Goal: Task Accomplishment & Management: Manage account settings

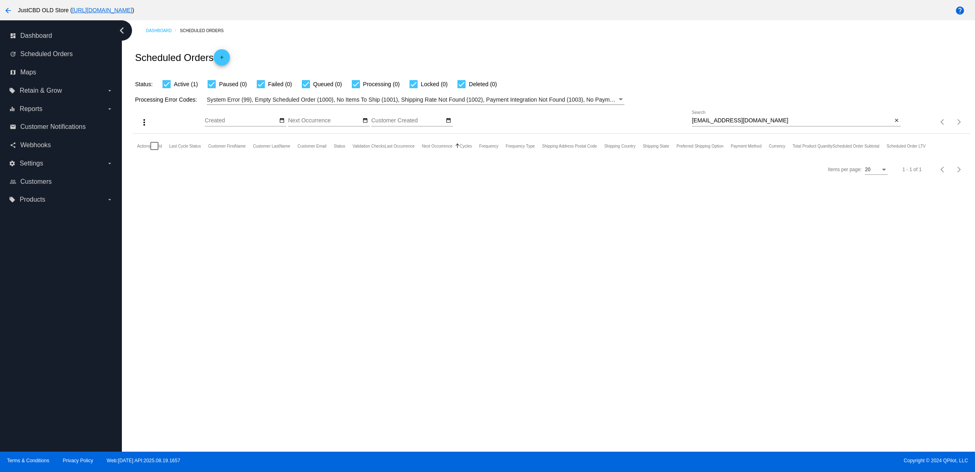
drag, startPoint x: 0, startPoint y: 0, endPoint x: 4, endPoint y: 8, distance: 9.3
click at [4, 8] on mat-icon "arrow_back" at bounding box center [8, 11] width 10 height 10
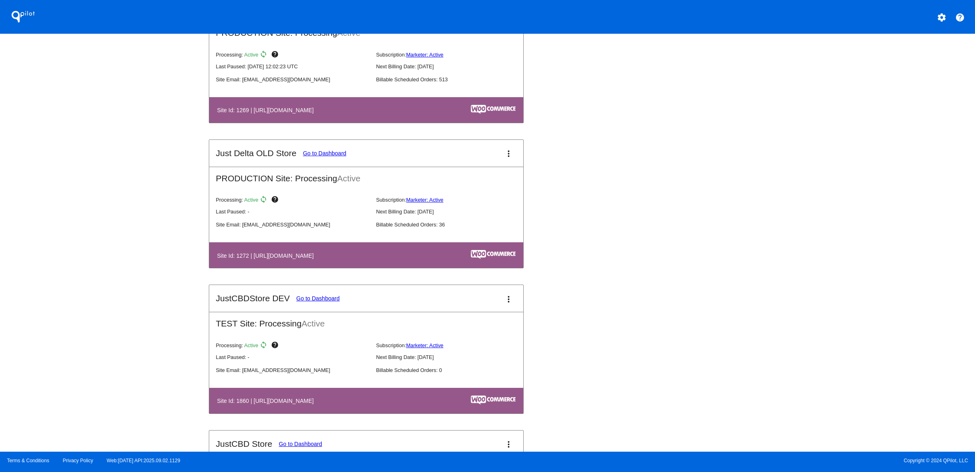
scroll to position [358, 0]
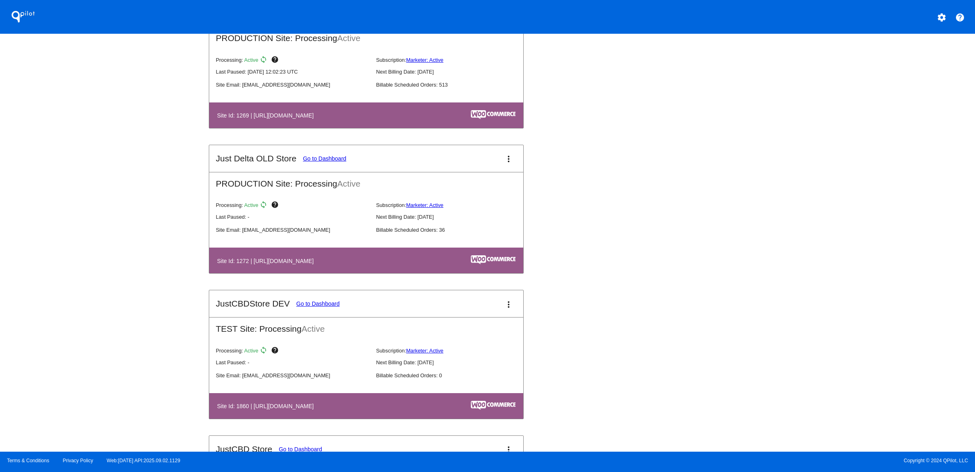
click at [303, 162] on link "Go to Dashboard" at bounding box center [324, 158] width 43 height 7
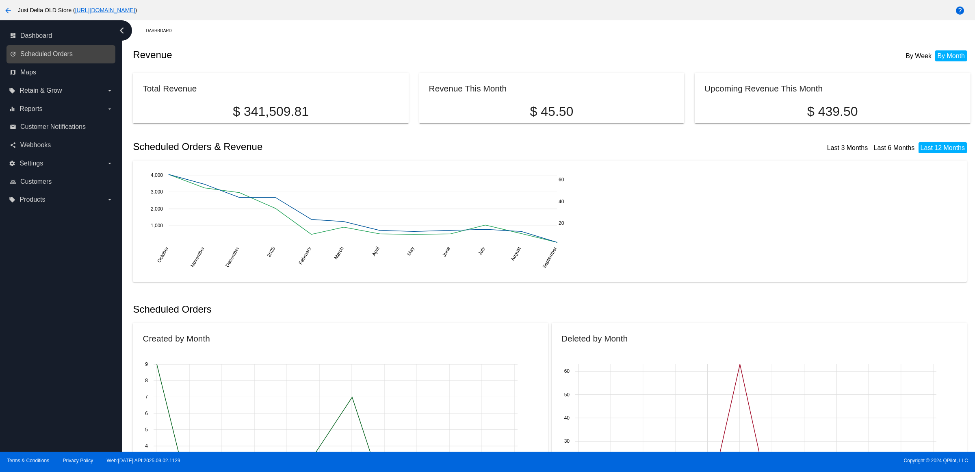
click at [70, 61] on link "update Scheduled Orders" at bounding box center [61, 54] width 103 height 13
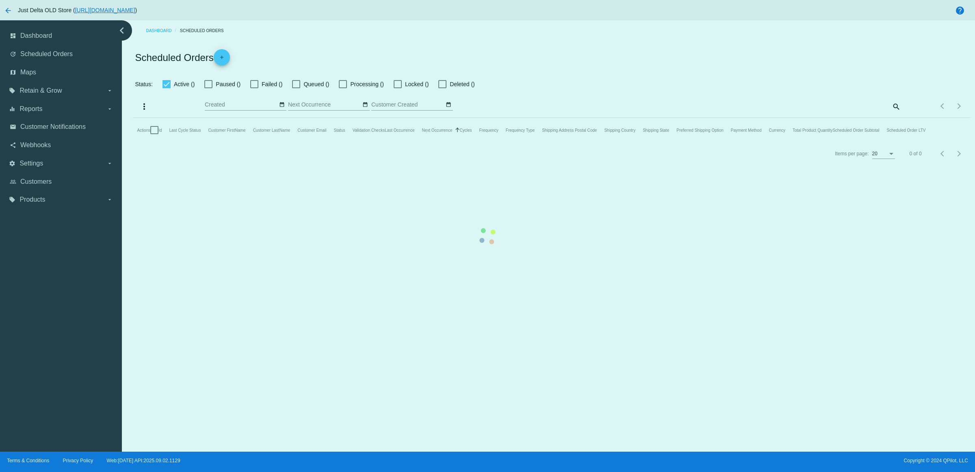
checkbox input "true"
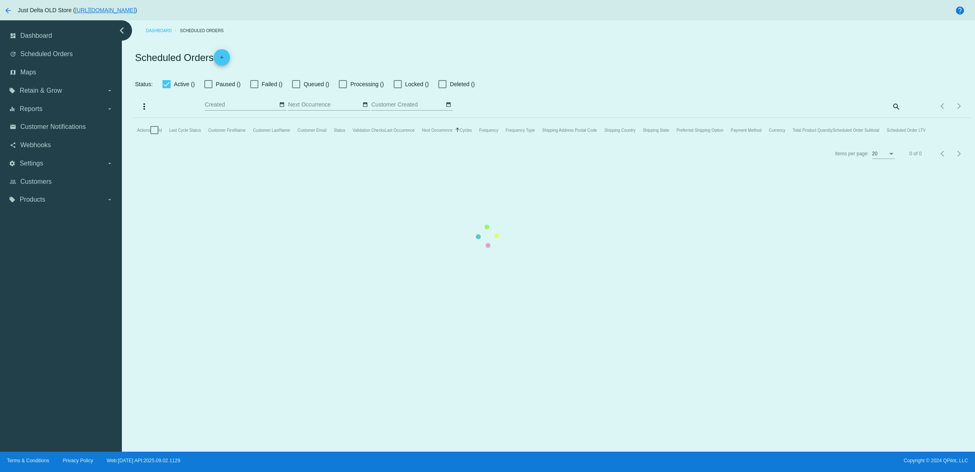
checkbox input "true"
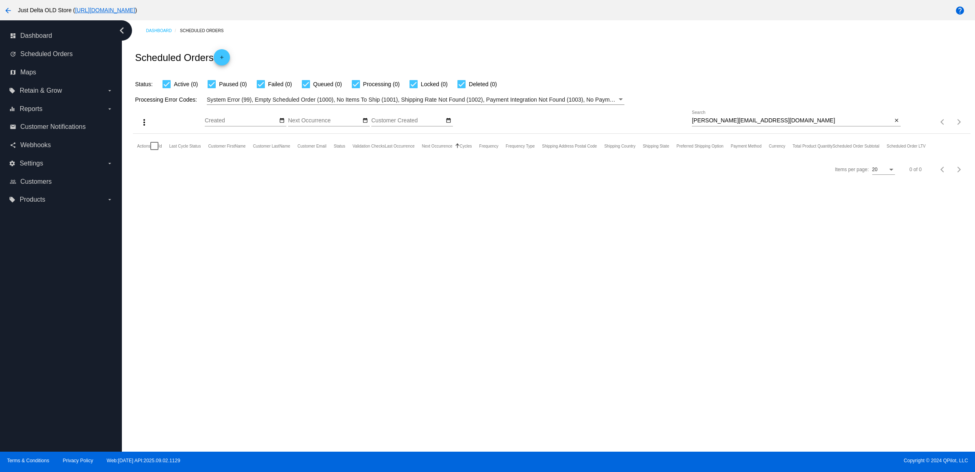
click at [894, 124] on mat-icon "close" at bounding box center [897, 120] width 6 height 7
click at [891, 128] on mat-icon "search" at bounding box center [896, 122] width 10 height 13
click at [886, 124] on input "Search" at bounding box center [796, 120] width 209 height 7
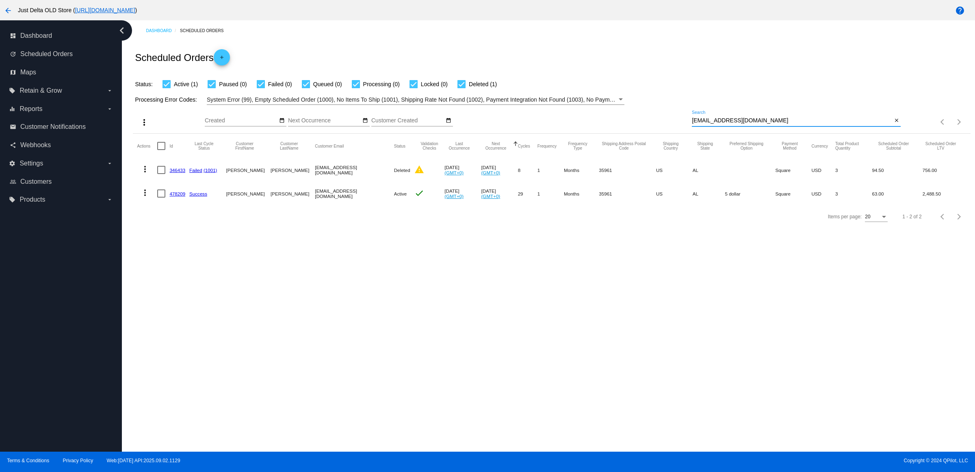
type input "[EMAIL_ADDRESS][DOMAIN_NAME]"
click at [185, 196] on link "478209" at bounding box center [177, 193] width 16 height 5
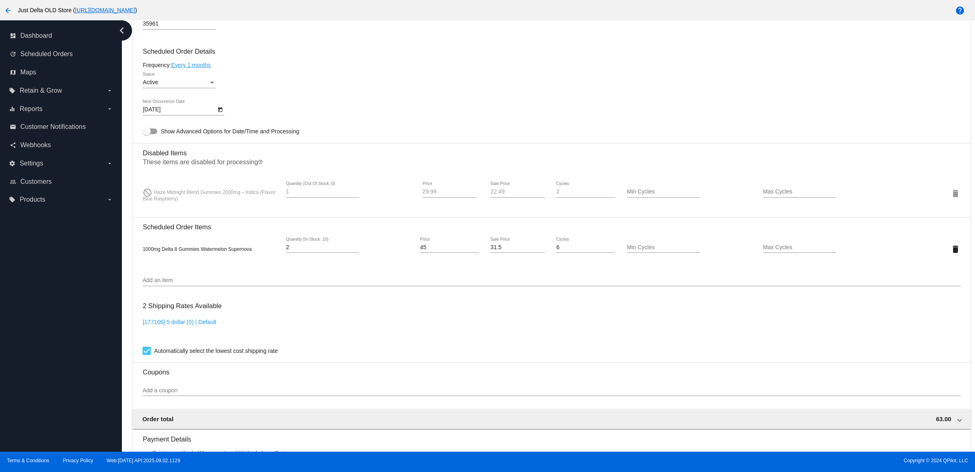
scroll to position [358, 0]
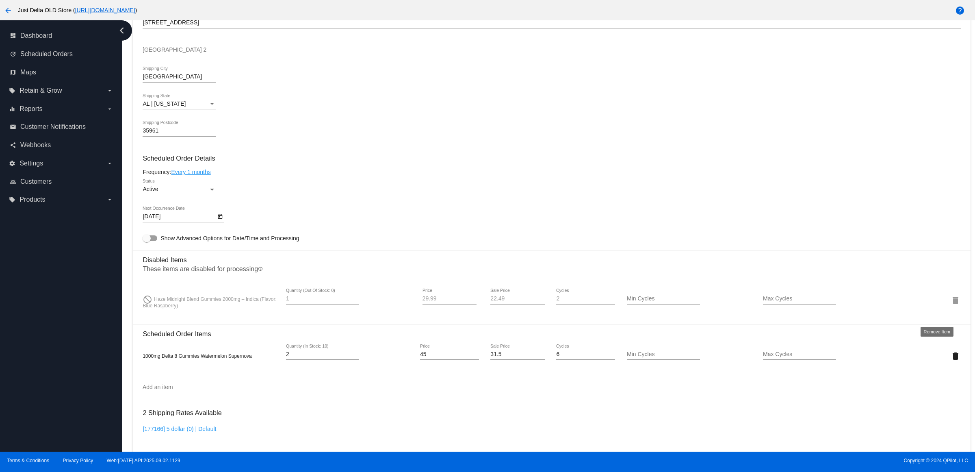
click at [951, 305] on mat-icon "delete" at bounding box center [956, 300] width 10 height 10
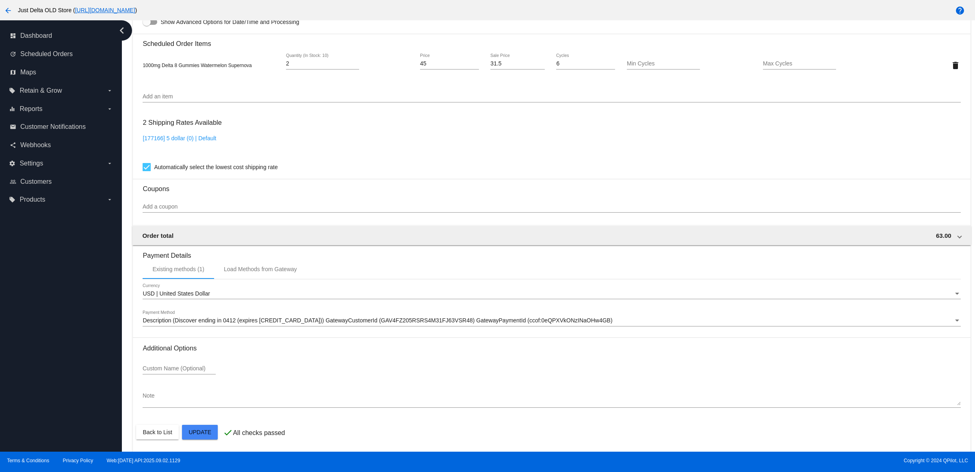
scroll to position [533, 0]
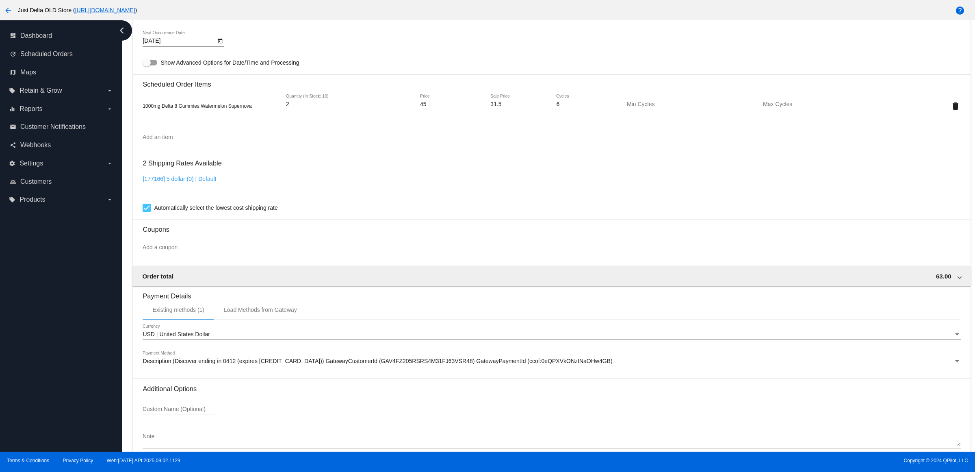
click at [195, 143] on div "Add an item" at bounding box center [552, 135] width 818 height 16
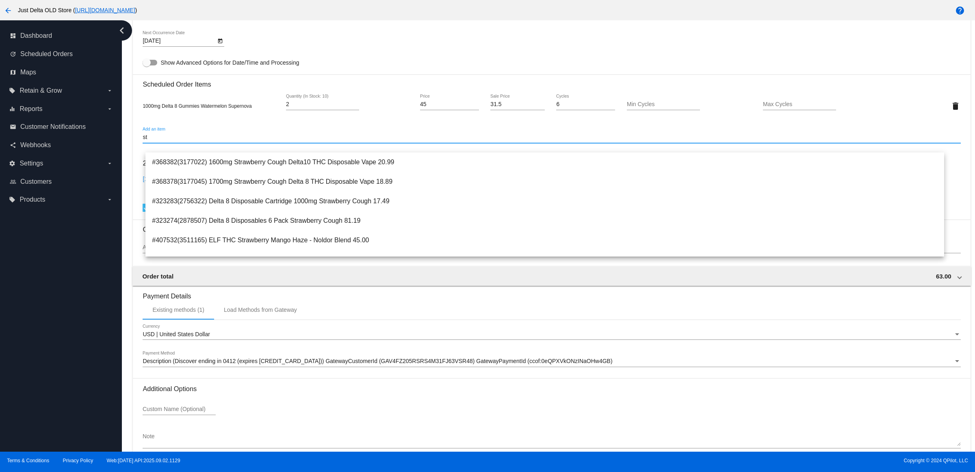
type input "s"
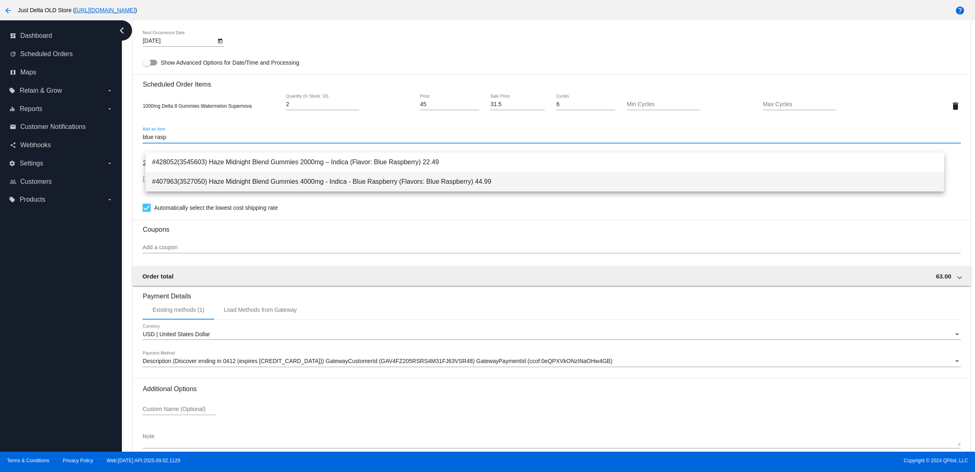
type input "blue rasp"
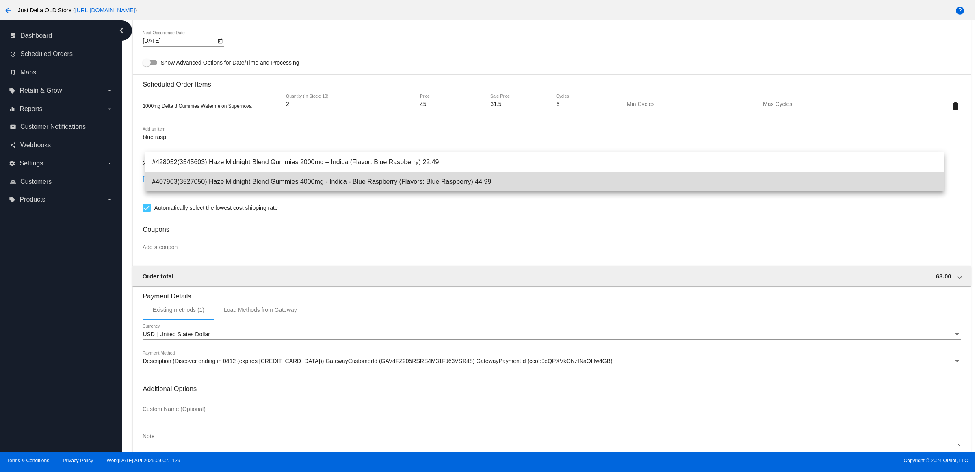
click at [403, 179] on span "#407963(3527050) Haze Midnight Blend Gummies 4000mg - Indica - Blue Raspberry (…" at bounding box center [545, 182] width 786 height 20
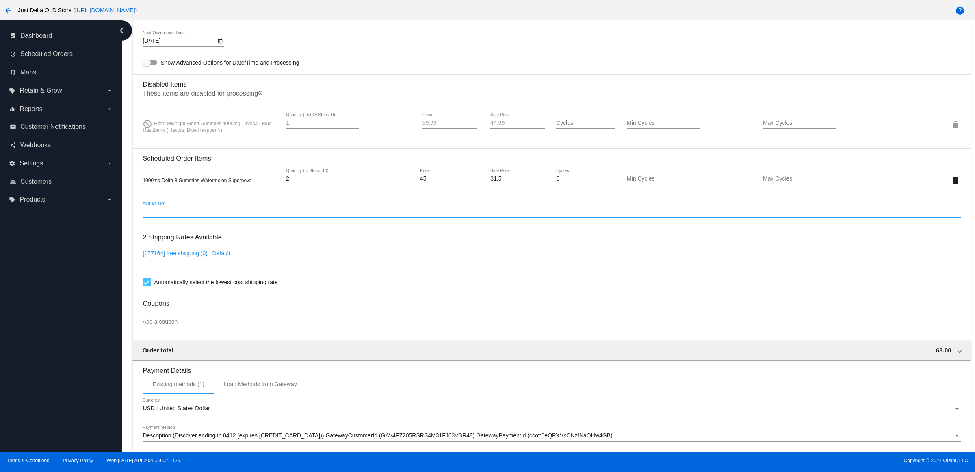
click at [951, 130] on mat-icon "delete" at bounding box center [956, 125] width 10 height 10
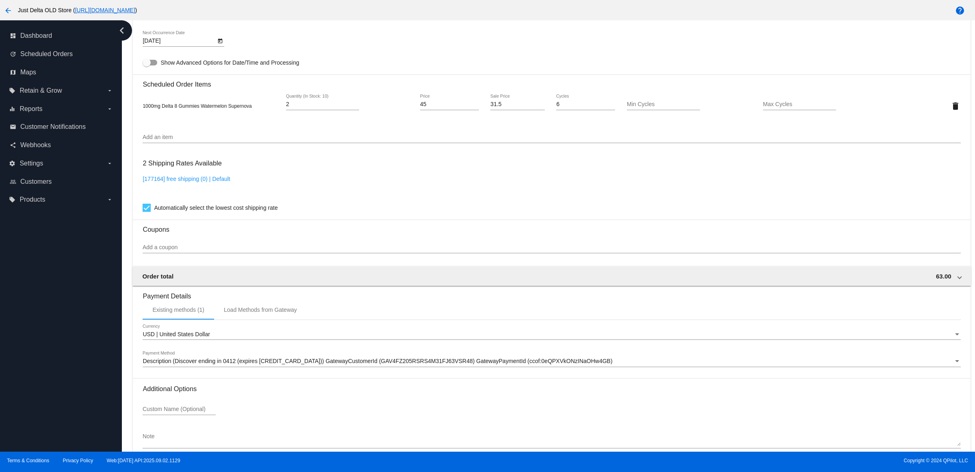
click at [193, 143] on div "Add an item" at bounding box center [552, 135] width 818 height 16
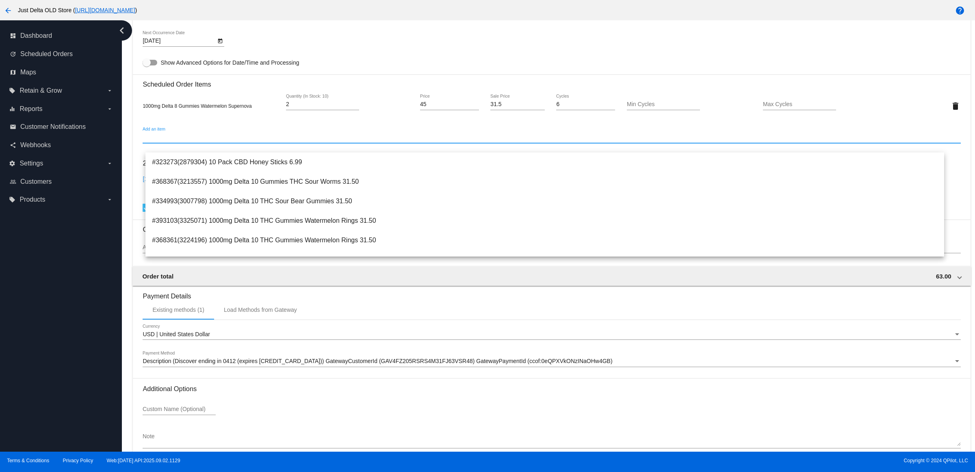
click at [193, 141] on input "Add an item" at bounding box center [552, 137] width 818 height 7
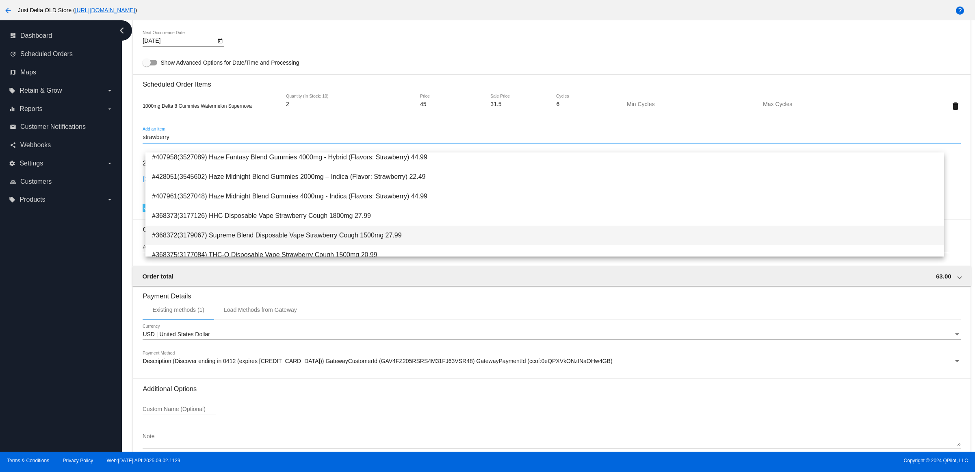
scroll to position [169, 0]
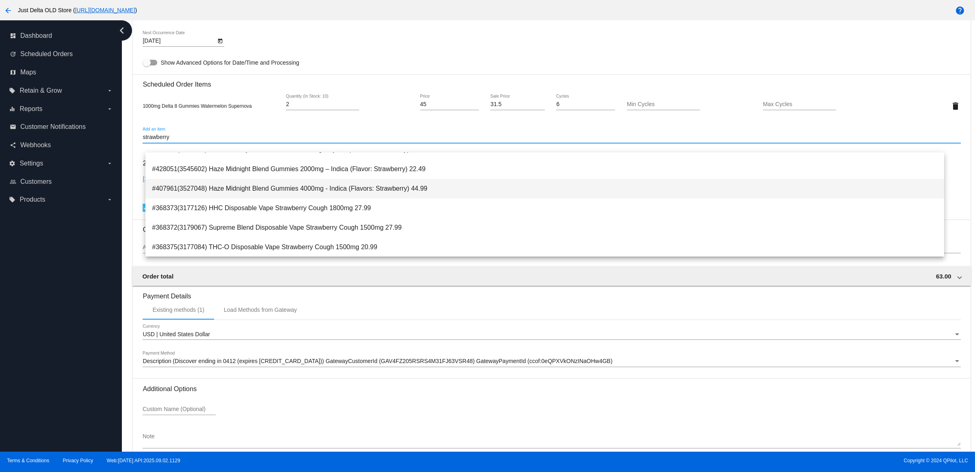
type input "strawberry"
click at [327, 189] on span "#407961(3527048) Haze Midnight Blend Gummies 4000mg - Indica (Flavors: Strawber…" at bounding box center [545, 189] width 786 height 20
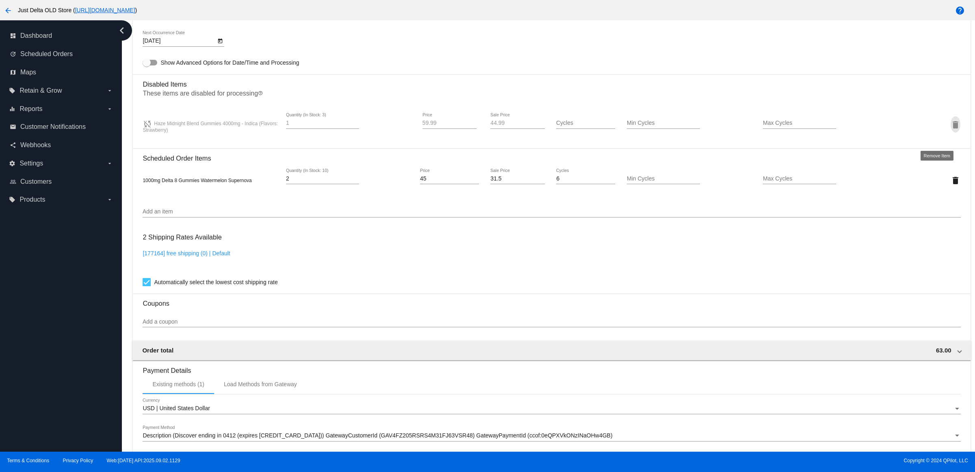
click at [951, 130] on mat-icon "delete" at bounding box center [956, 125] width 10 height 10
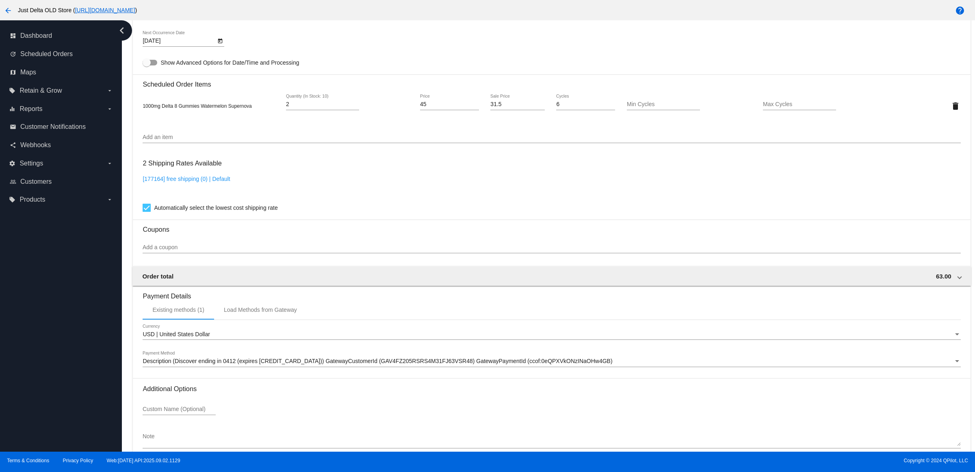
click at [225, 141] on input "Add an item" at bounding box center [552, 137] width 818 height 7
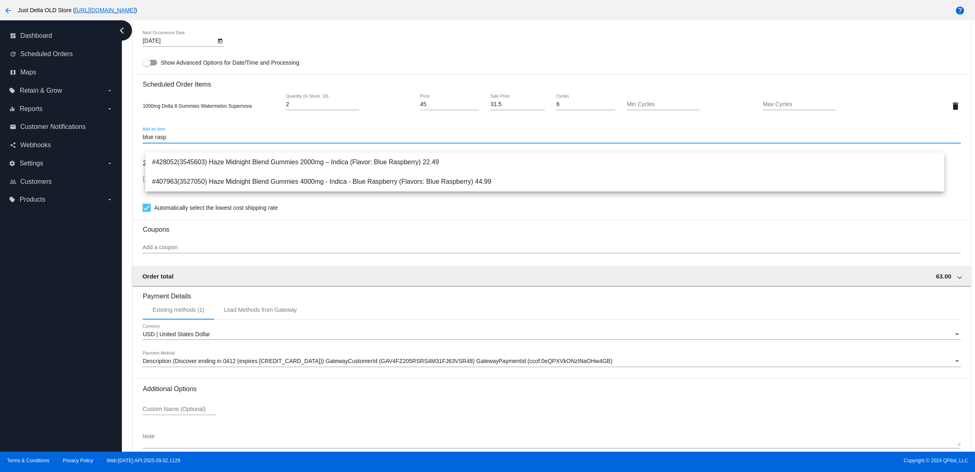
type input "blue rasp"
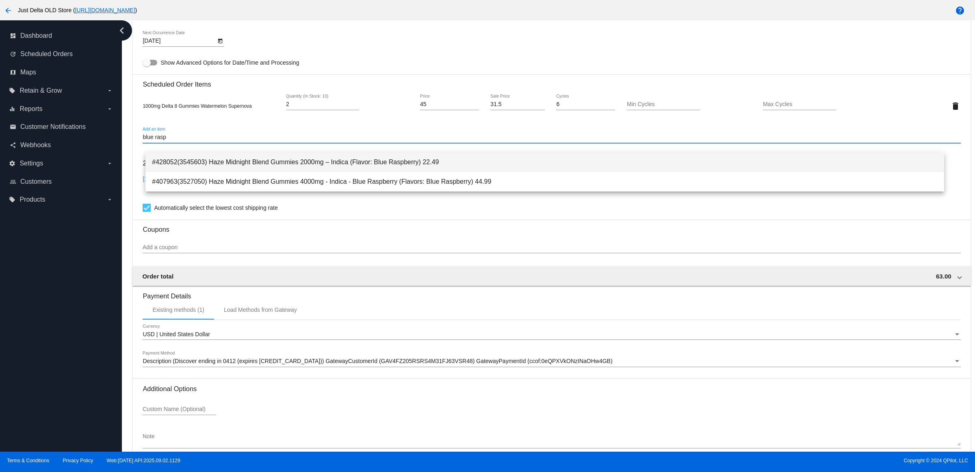
click at [324, 163] on span "#428052(3545603) Haze Midnight Blend Gummies 2000mg – Indica (Flavor: Blue Rasp…" at bounding box center [545, 162] width 786 height 20
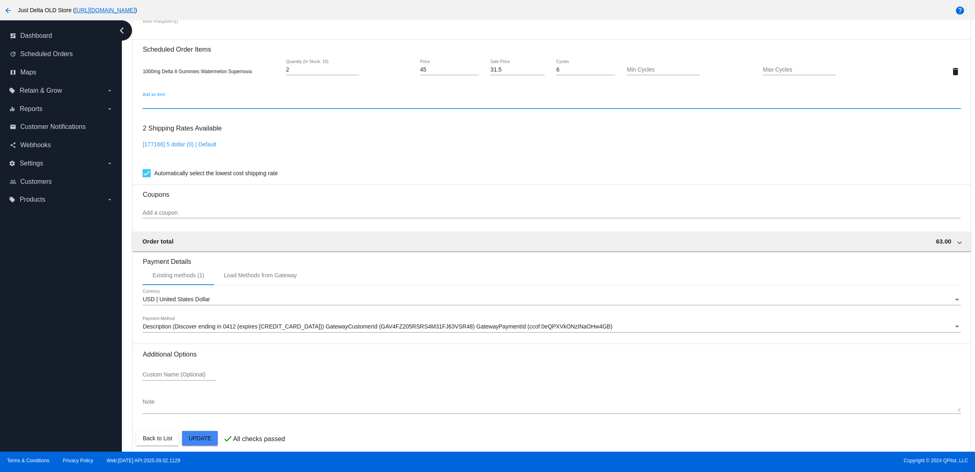
scroll to position [662, 0]
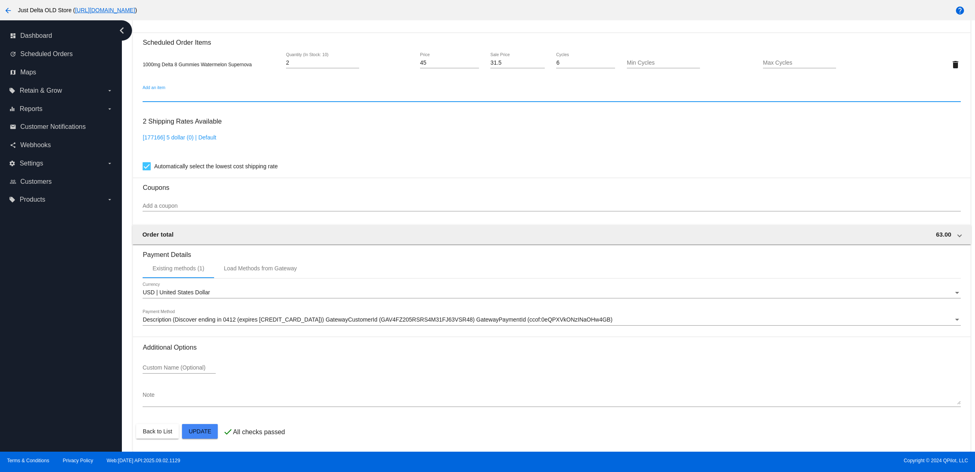
click at [202, 431] on mat-card "Customer 1239263: [PERSON_NAME] [EMAIL_ADDRESS][DOMAIN_NAME] Customer Shipping …" at bounding box center [551, 7] width 837 height 887
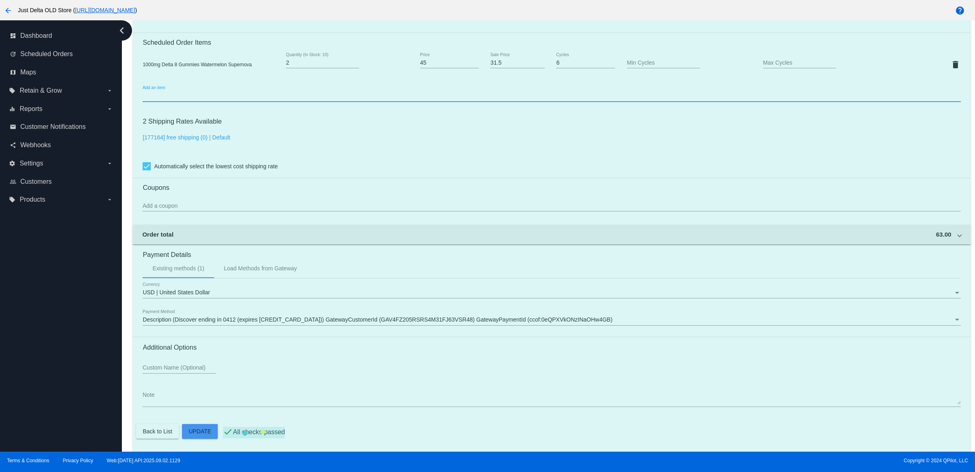
scroll to position [307, 0]
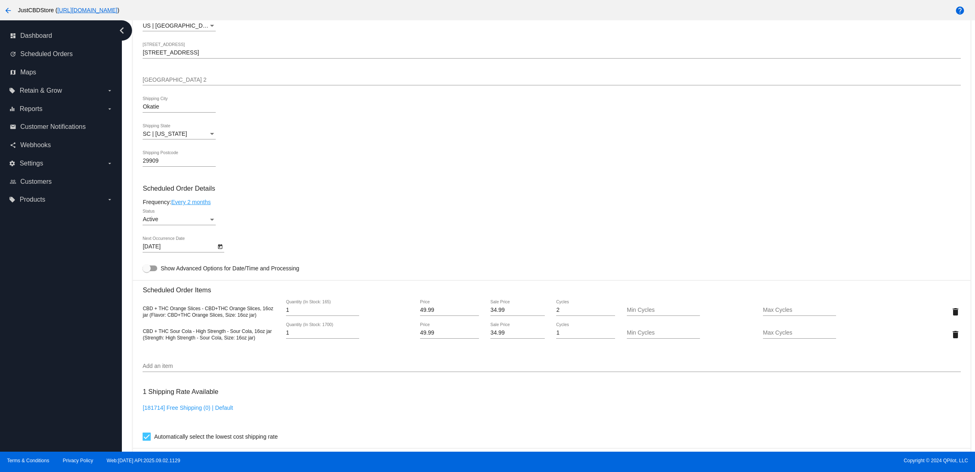
scroll to position [457, 0]
